Goal: Check status: Check status

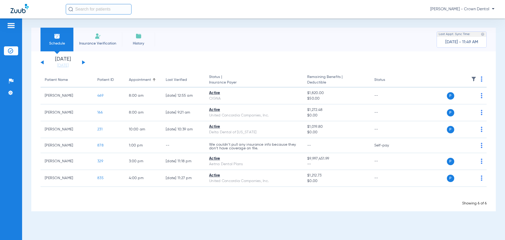
click at [81, 63] on div "[DATE] [DATE] [DATE] [DATE] [DATE] [DATE] [DATE] [DATE] [DATE] [DATE] [DATE] [D…" at bounding box center [63, 63] width 45 height 12
click at [83, 63] on button at bounding box center [83, 62] width 3 height 4
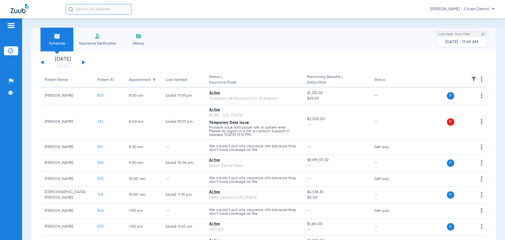
click at [83, 63] on button at bounding box center [83, 62] width 3 height 4
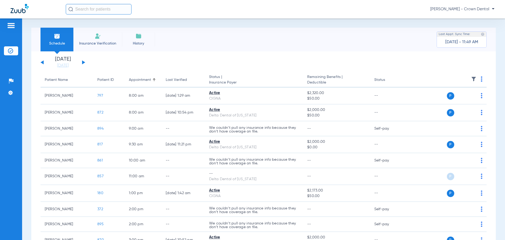
click at [83, 63] on button at bounding box center [83, 62] width 3 height 4
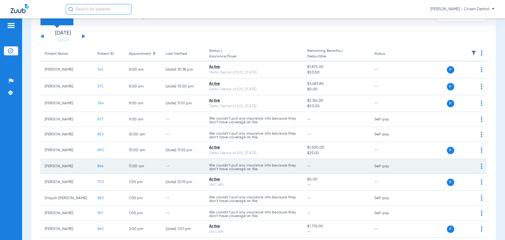
scroll to position [53, 0]
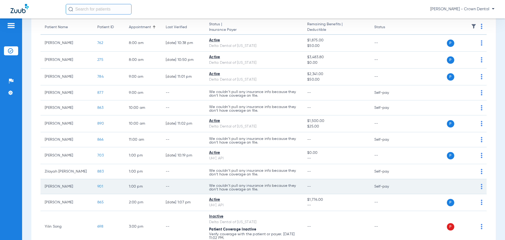
click at [478, 186] on td "P S" at bounding box center [446, 186] width 81 height 15
click at [481, 186] on img at bounding box center [482, 186] width 2 height 5
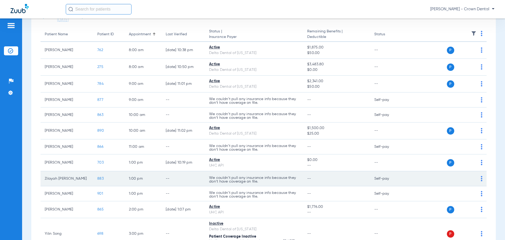
scroll to position [123, 0]
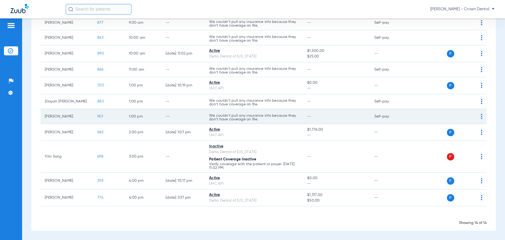
click at [481, 115] on img at bounding box center [482, 116] width 2 height 5
